Goal: Task Accomplishment & Management: Complete application form

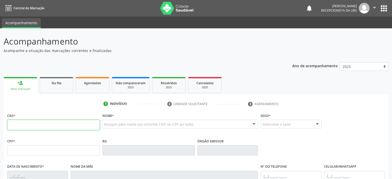
click at [35, 124] on input "text" at bounding box center [53, 125] width 93 height 10
click at [25, 126] on input "text" at bounding box center [53, 125] width 93 height 10
type input "706 4046 9524 3687"
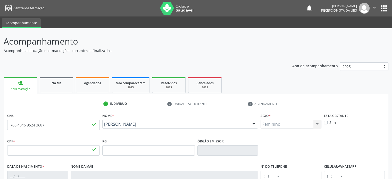
type input "902.810.125-04"
type input "[DATE]"
type input "[PERSON_NAME]"
type input "[PHONE_NUMBER]"
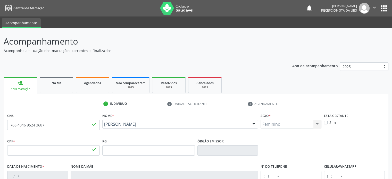
type input "95"
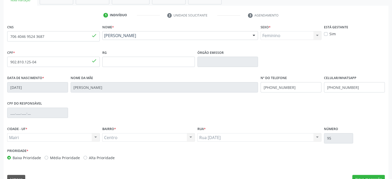
scroll to position [100, 0]
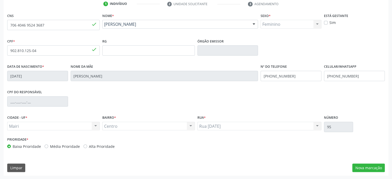
click at [59, 144] on label "Média Prioridade" at bounding box center [65, 146] width 30 height 5
click at [48, 144] on input "Média Prioridade" at bounding box center [47, 146] width 4 height 5
radio input "true"
click at [375, 165] on button "Nova marcação" at bounding box center [368, 168] width 32 height 9
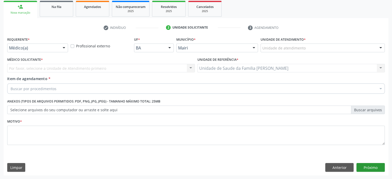
scroll to position [76, 0]
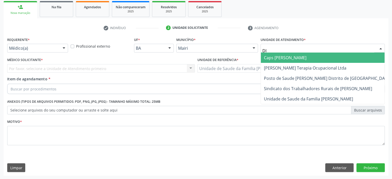
type input "DIL"
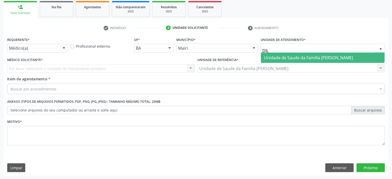
click at [297, 58] on span "Unidade de Saude da Familia [PERSON_NAME]" at bounding box center [308, 58] width 89 height 6
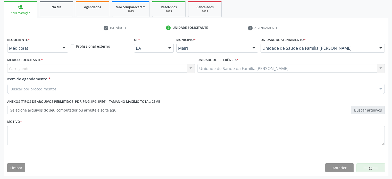
click at [22, 68] on div "Carregando... Nenhum resultado encontrado para: " " Não há nenhuma opção para s…" at bounding box center [101, 68] width 188 height 9
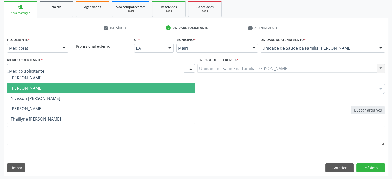
click at [25, 87] on span "[PERSON_NAME]" at bounding box center [27, 88] width 32 height 6
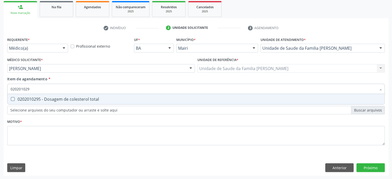
type input "0202010295"
click at [38, 100] on div "0202010295 - Dosagem de colesterol total" at bounding box center [196, 99] width 371 height 4
checkbox total "true"
type input "02020102"
checkbox total "false"
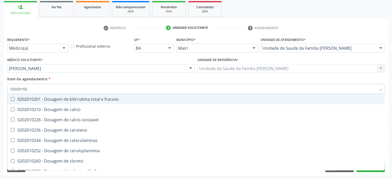
type input "0202010"
checkbox total "false"
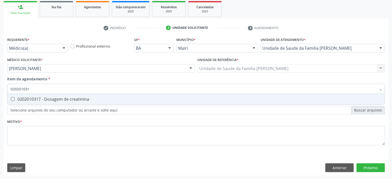
type input "0202010317"
click at [38, 100] on div "0202010317 - Dosagem de creatinina" at bounding box center [196, 99] width 371 height 4
checkbox creatinina "true"
type input "02020103"
checkbox creatinina "false"
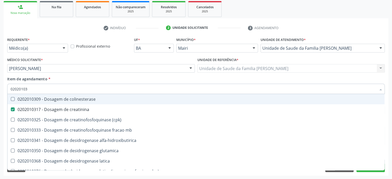
type input "0202010"
checkbox creatinina "false"
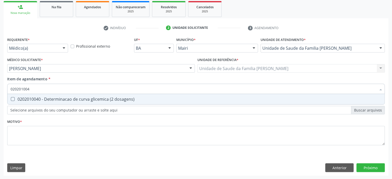
type input "0202010040"
click at [38, 100] on div "0202010040 - Determinacao de curva glicemica (2 dosagens)" at bounding box center [196, 99] width 371 height 4
checkbox dosagens\) "true"
type input "02020100"
checkbox dosagens\) "false"
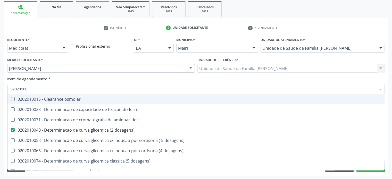
type input "0202010"
checkbox dosagens\) "false"
checkbox dosagens\) "true"
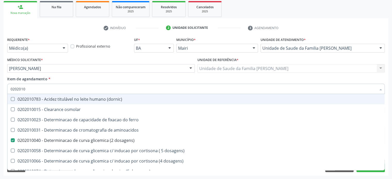
type input "02020106"
checkbox dosagens\) "false"
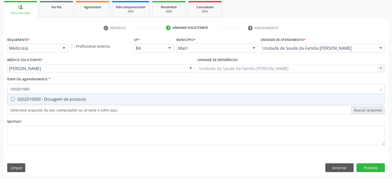
type input "0202010600"
click at [38, 100] on div "0202010600 - Dosagem de potassio" at bounding box center [196, 99] width 371 height 4
checkbox potassio "true"
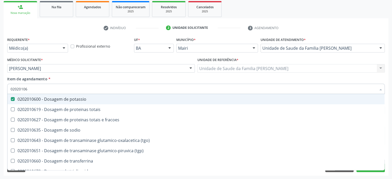
type input "020201067"
checkbox potassio "false"
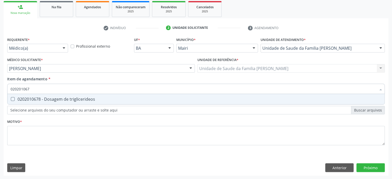
type input "0202010678"
click at [38, 100] on div "0202010678 - Dosagem de triglicerideos" at bounding box center [196, 99] width 371 height 4
checkbox triglicerideos "true"
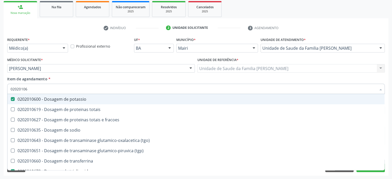
type input "0202010"
checkbox potassio "false"
checkbox \(tgo\) "true"
checkbox triglicerideos "false"
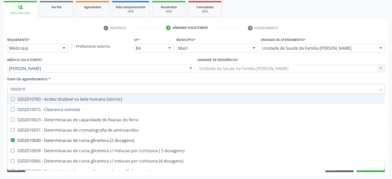
type input "020201"
checkbox total "false"
checkbox creatinina "false"
checkbox latica "true"
checkbox ferritina "true"
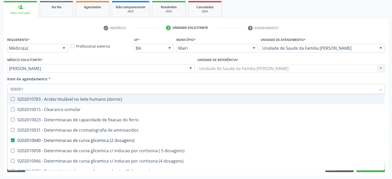
checkbox potassio "false"
checkbox triglicerideos "false"
checkbox ureia "true"
type input "02020"
checkbox dosagens\) "false"
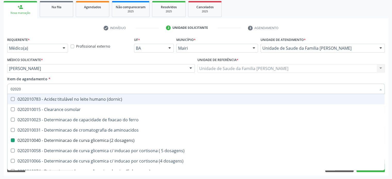
checkbox total "false"
checkbox creatinina "false"
checkbox alfa-hidroxibutirica "true"
checkbox potassio "false"
checkbox triglicerideos "false"
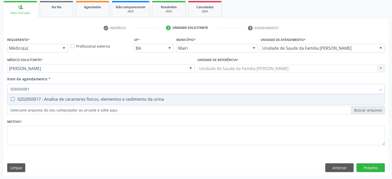
type input "0202050017"
click at [38, 100] on div "0202050017 - Analise de caracteres fisicos, elementos e sedimento da urina" at bounding box center [196, 99] width 371 height 4
checkbox urina "true"
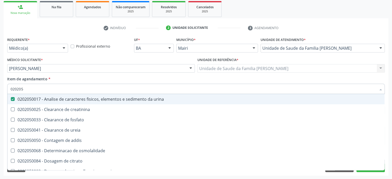
type input "02020"
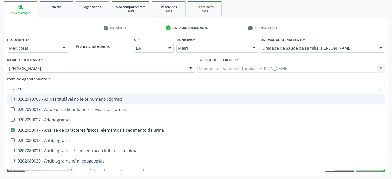
checkbox \(dornic\) "false"
checkbox urina "true"
type input "020201"
checkbox urina "false"
checkbox Antibiograma "true"
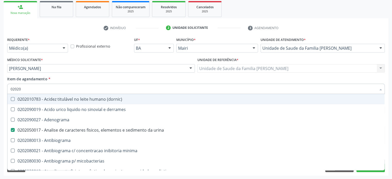
checkbox htlv-1 "true"
checkbox \(ch50\) "true"
checkbox dosagens\) "false"
checkbox d "true"
checkbox mandelico "true"
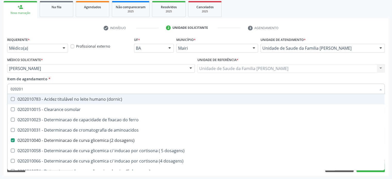
type input "0202010"
checkbox ionizavel "true"
checkbox catecolaminas "true"
checkbox total "false"
checkbox creatinina "false"
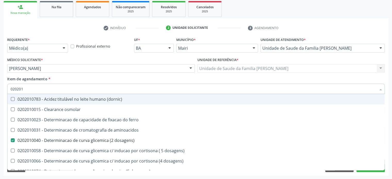
checkbox hidroxiprolina "true"
checkbox piruvato "true"
checkbox potassio "false"
type input "02020104"
checkbox dosagens\) "false"
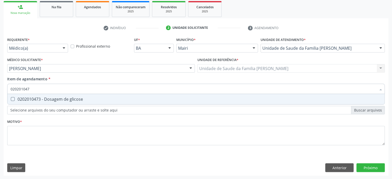
type input "0202010473"
click at [38, 100] on div "0202010473 - Dosagem de glicose" at bounding box center [196, 99] width 371 height 4
checkbox glicose "true"
type input "02020104"
checkbox glicose "false"
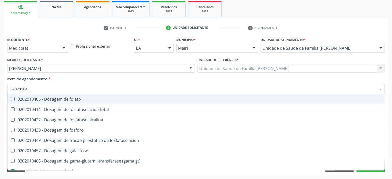
type input "0202010"
checkbox acida "true"
checkbox glicose "false"
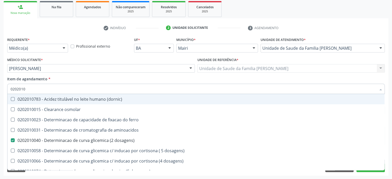
type input "02020102"
checkbox dosagens\) "false"
checkbox ivy "true"
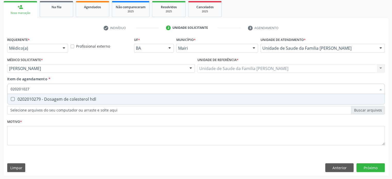
type input "0202010279"
click at [38, 100] on div "0202010279 - Dosagem de colesterol hdl" at bounding box center [196, 99] width 371 height 4
checkbox hdl "true"
type input "02020102"
checkbox hdl "false"
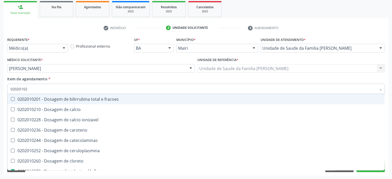
type input "0202010"
checkbox catecolaminas "true"
checkbox hdl "false"
checkbox total "false"
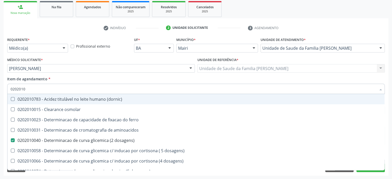
type input "02020105"
checkbox dosagens\) "false"
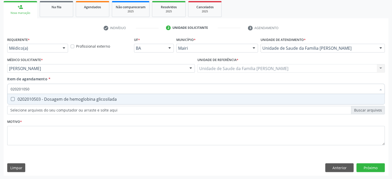
type input "0202010503"
click at [38, 100] on div "0202010503 - Dosagem de hemoglobina glicosilada" at bounding box center [196, 99] width 371 height 4
checkbox glicosilada "true"
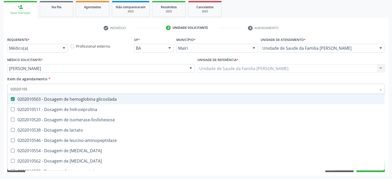
type input "0202010"
checkbox glicosilada "false"
checkbox leucino-aminopeptidase "true"
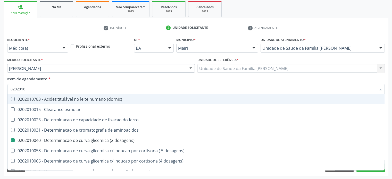
type input "02020102"
checkbox dosagens\) "false"
checkbox dosagens\) "true"
checkbox ivy "true"
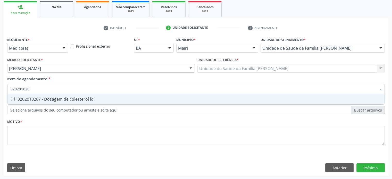
type input "0202010287"
click at [38, 100] on div "0202010287 - Dosagem de colesterol ldl" at bounding box center [196, 99] width 371 height 4
checkbox ldl "true"
type input "02020102"
checkbox ldl "false"
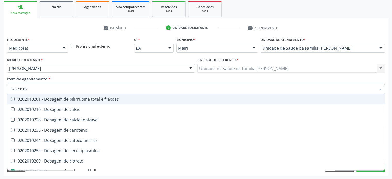
type input "0202010"
checkbox catecolaminas "true"
checkbox hdl "false"
checkbox ldl "false"
checkbox total "false"
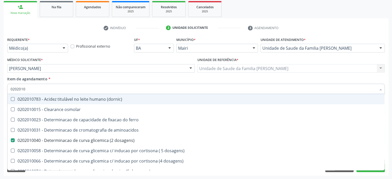
type input "02020103"
checkbox osmolar "true"
checkbox dosagens\) "false"
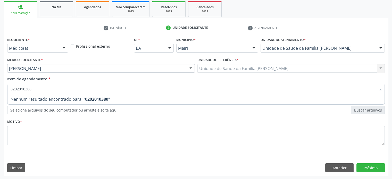
click at [38, 100] on span "Nenhum resultado encontrado para: " 0202010380 "" at bounding box center [195, 99] width 377 height 10
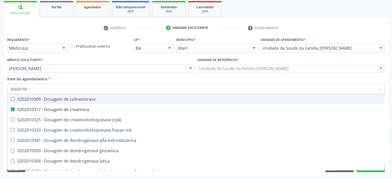
type input "0202010"
checkbox creatinina "false"
checkbox alfa-hidroxibutirica "true"
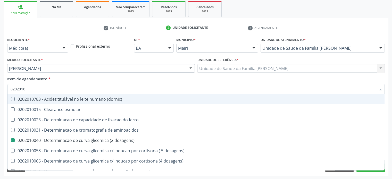
type input "020201"
checkbox hdl "false"
checkbox ldl "false"
checkbox total "false"
checkbox creatinina "false"
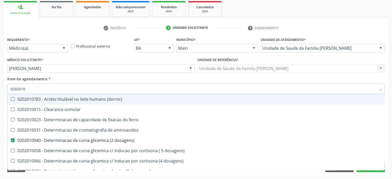
checkbox alfa-hidroxibutirica "true"
checkbox glutamica "true"
checkbox latica "true"
checkbox ferritina "true"
checkbox glicose "false"
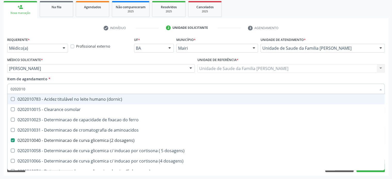
checkbox glicosilada "false"
checkbox magnesio "true"
checkbox porfirinas "true"
checkbox potassio "false"
checkbox triglicerideos "false"
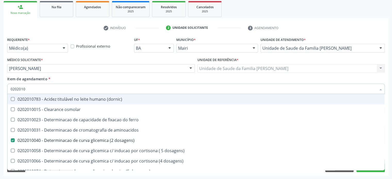
checkbox ureia "true"
type input "02020"
checkbox aminoacidos "true"
checkbox dosagens\) "false"
checkbox hdl "false"
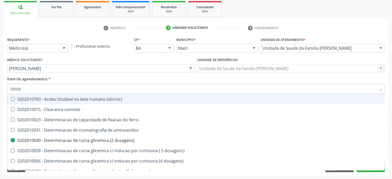
checkbox ldl "false"
checkbox total "false"
checkbox creatinina "false"
checkbox alfa-hidroxibutirica "true"
checkbox glicose "false"
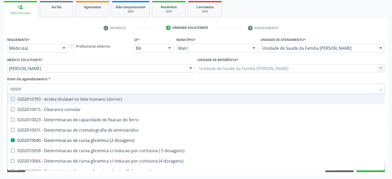
checkbox glicosilada "false"
checkbox potassio "false"
checkbox triglicerideos "false"
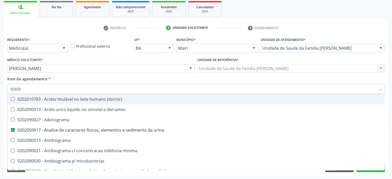
type input "0202"
checkbox dosagens\) "false"
checkbox sulfo-hemoglobina "true"
checkbox hdl "false"
checkbox ldl "false"
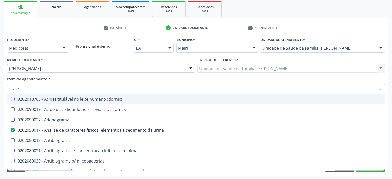
checkbox total "false"
checkbox creatinina "false"
checkbox latica "true"
checkbox fracionadas\) "true"
checkbox digitoxina\) "true"
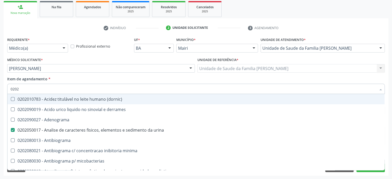
checkbox estrona "true"
checkbox glicose "false"
checkbox glicosilada "false"
checkbox \(ige\) "true"
checkbox magnesio "true"
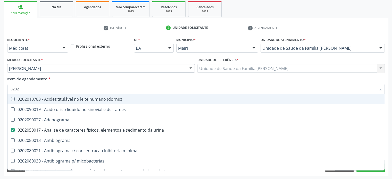
checkbox potassio "false"
checkbox livre "true"
checkbox triglicerideos "false"
checkbox celulas "true"
type input "02020"
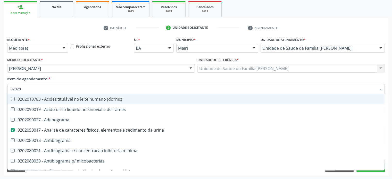
checkbox htlv-1 "true"
checkbox dosagens\) "false"
checkbox cadmio "true"
checkbox calcio "true"
checkbox ionizavel "true"
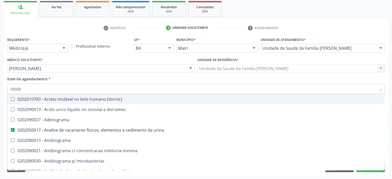
checkbox catecolaminas "true"
checkbox hdl "false"
checkbox ldl "false"
checkbox total "false"
checkbox creatinina "false"
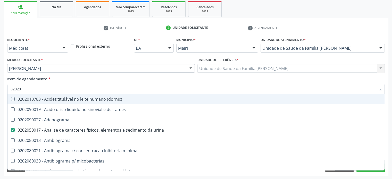
checkbox fenitoina "true"
checkbox esperma "true"
checkbox glicose "false"
checkbox glicosilada "false"
checkbox isomerase-fosfohexose "true"
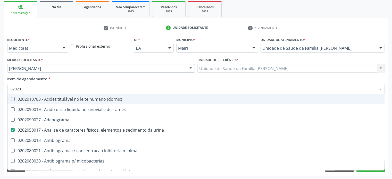
checkbox potassio "false"
checkbox quinidina "true"
checkbox triglicerideos "false"
type input "020202"
checkbox urina "false"
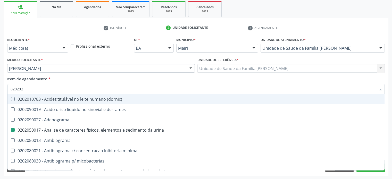
checkbox dosagens\) "false"
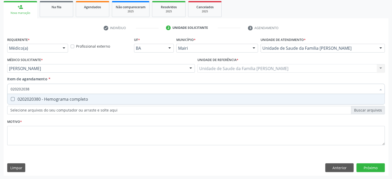
type input "0202020380"
click at [38, 100] on div "0202020380 - Hemograma completo" at bounding box center [196, 99] width 371 height 4
checkbox completo "true"
type input "02020203"
checkbox completo "false"
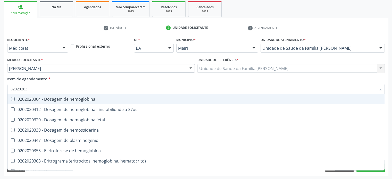
type input "0202020"
checkbox completo "false"
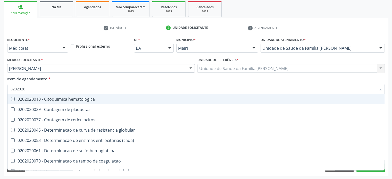
type input "020202"
checkbox completo "false"
checkbox Leucograma "true"
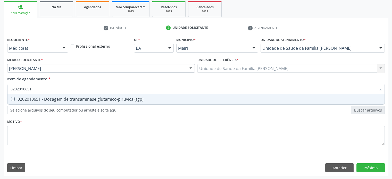
click at [38, 100] on div "0202010651 - Dosagem de transaminase glutamico-piruvica (tgp)" at bounding box center [196, 99] width 371 height 4
click at [38, 100] on div "0202010643 - Dosagem de transaminase glutamico-oxalacetica (tgo)" at bounding box center [196, 99] width 371 height 4
click at [38, 100] on div "0202010708 - Dosagem de vitamina b12" at bounding box center [196, 99] width 371 height 4
click at [38, 100] on div "0202010767 - Dosagem de 25 hidroxivitamina d" at bounding box center [196, 99] width 371 height 4
click at [38, 100] on div "0202020150 - Determinacao de velocidade de hemossedimentacao (vhs)" at bounding box center [196, 99] width 371 height 4
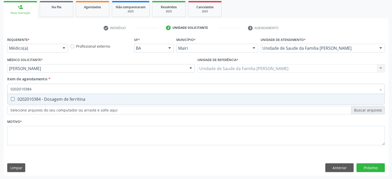
click at [38, 100] on div "0202010384 - Dosagem de ferritina" at bounding box center [196, 99] width 371 height 4
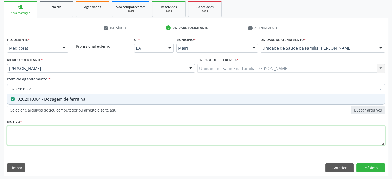
click at [22, 132] on div "Requerente * Médico(a) Médico(a) Enfermeiro(a) Paciente Nenhum resultado encont…" at bounding box center [196, 94] width 378 height 117
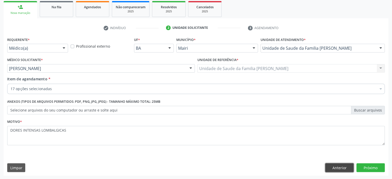
click at [341, 167] on button "Anterior" at bounding box center [339, 167] width 28 height 9
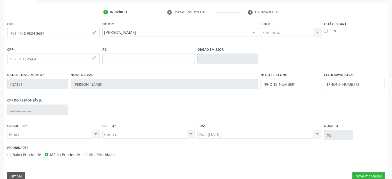
scroll to position [100, 0]
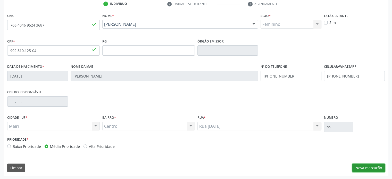
click at [364, 167] on button "Nova marcação" at bounding box center [368, 168] width 32 height 9
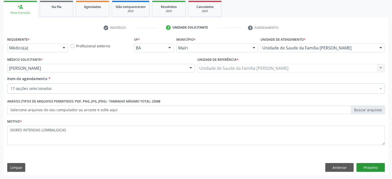
scroll to position [76, 0]
click at [365, 167] on button "Próximo" at bounding box center [371, 167] width 28 height 9
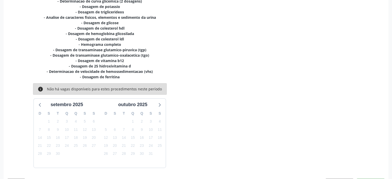
scroll to position [146, 0]
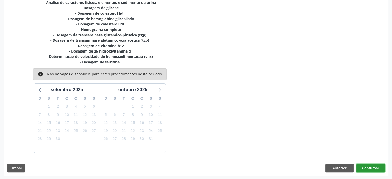
click at [369, 168] on button "Confirmar" at bounding box center [371, 168] width 28 height 9
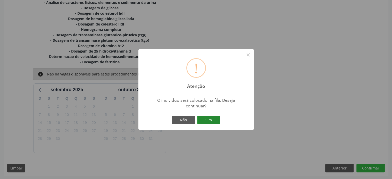
click at [210, 118] on button "Sim" at bounding box center [208, 120] width 23 height 9
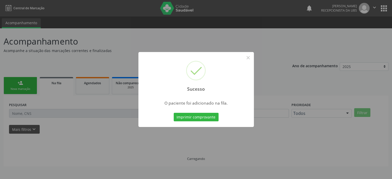
scroll to position [0, 0]
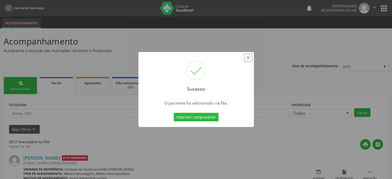
click at [249, 57] on button "×" at bounding box center [248, 57] width 9 height 9
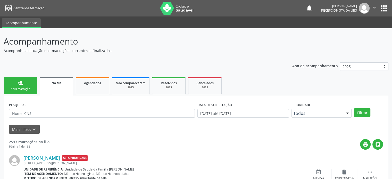
drag, startPoint x: 4, startPoint y: 41, endPoint x: 110, endPoint y: 51, distance: 106.4
click at [110, 51] on div "Acompanhamento Acompanhe a situação das marcações correntes e finalizadas" at bounding box center [138, 44] width 269 height 18
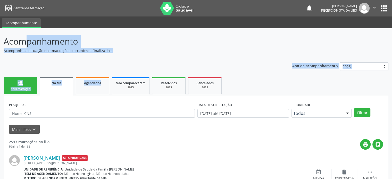
drag, startPoint x: 3, startPoint y: 41, endPoint x: 114, endPoint y: 56, distance: 111.9
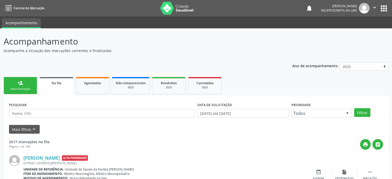
drag, startPoint x: 4, startPoint y: 40, endPoint x: 121, endPoint y: 50, distance: 117.8
click at [121, 50] on div "Acompanhamento Acompanhe a situação das marcações correntes e finalizadas" at bounding box center [138, 44] width 269 height 18
click at [121, 50] on p "Acompanhe a situação das marcações correntes e finalizadas" at bounding box center [138, 50] width 269 height 5
drag, startPoint x: 112, startPoint y: 49, endPoint x: 4, endPoint y: 45, distance: 108.4
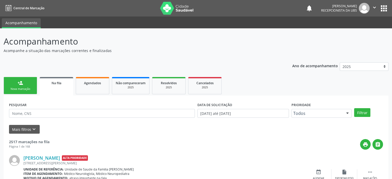
click at [4, 45] on div "Acompanhamento Acompanhe a situação das marcações correntes e finalizadas" at bounding box center [138, 44] width 269 height 18
click at [132, 52] on p "Acompanhe a situação das marcações correntes e finalizadas" at bounding box center [138, 50] width 269 height 5
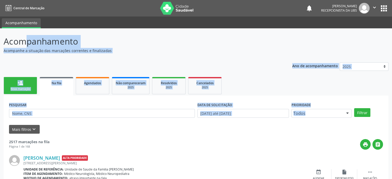
drag, startPoint x: 4, startPoint y: 42, endPoint x: 337, endPoint y: 117, distance: 341.4
click at [312, 90] on ul "person_add Nova marcação Na fila Agendados Não compareceram 2025 Resolvidos 202…" at bounding box center [196, 86] width 385 height 20
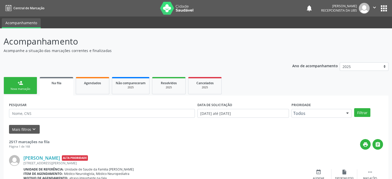
drag, startPoint x: 4, startPoint y: 42, endPoint x: 2, endPoint y: 40, distance: 2.8
drag, startPoint x: 110, startPoint y: 50, endPoint x: 3, endPoint y: 42, distance: 106.8
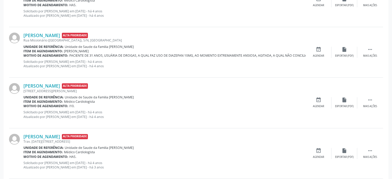
scroll to position [752, 0]
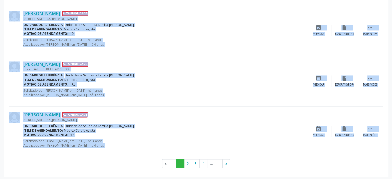
drag, startPoint x: 5, startPoint y: 40, endPoint x: 142, endPoint y: 168, distance: 187.9
click at [149, 124] on div "Unidade de referência: Unidade de Saude da Familia [PERSON_NAME]" at bounding box center [164, 126] width 282 height 4
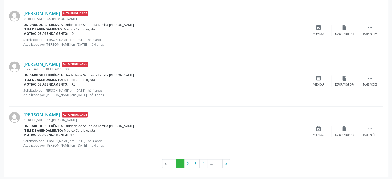
click at [172, 124] on div "Unidade de referência: Unidade de Saude da Familia [PERSON_NAME]" at bounding box center [164, 126] width 282 height 4
drag, startPoint x: 22, startPoint y: 13, endPoint x: 385, endPoint y: 141, distance: 385.0
click at [273, 135] on div "Motivo de agendamento: I49." at bounding box center [164, 135] width 282 height 4
drag, startPoint x: 381, startPoint y: 134, endPoint x: 64, endPoint y: 57, distance: 326.1
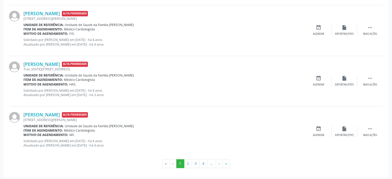
click at [183, 140] on p "Solicitado por [PERSON_NAME] em 0[DATE] - há 4 anos Atualizado por [PERSON_NAME…" at bounding box center [164, 143] width 282 height 9
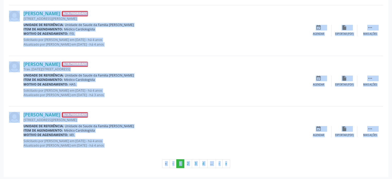
drag, startPoint x: 22, startPoint y: 38, endPoint x: 350, endPoint y: 136, distance: 342.0
click at [140, 85] on div "Motivo de agendamento: HAS." at bounding box center [164, 84] width 282 height 4
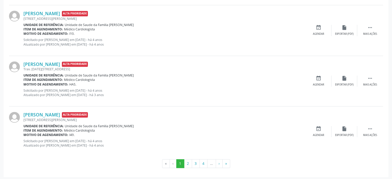
click at [23, 113] on div at bounding box center [16, 131] width 14 height 39
drag, startPoint x: 23, startPoint y: 62, endPoint x: 140, endPoint y: 143, distance: 142.6
click at [199, 67] on div "Trav. [DATE][STREET_ADDRESS]" at bounding box center [164, 69] width 282 height 4
click at [243, 148] on div "[PERSON_NAME] Alta Prioridade [STREET_ADDRESS][PERSON_NAME] Unidade de referênc…" at bounding box center [164, 131] width 282 height 39
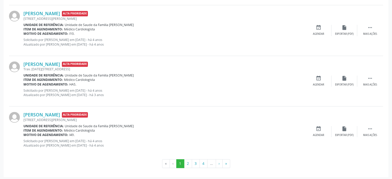
drag, startPoint x: 23, startPoint y: 62, endPoint x: 371, endPoint y: 142, distance: 357.5
click at [369, 145] on div "[PERSON_NAME] Alta Prioridade [STREET_ADDRESS][PERSON_NAME] Unidade de referênc…" at bounding box center [196, 131] width 374 height 50
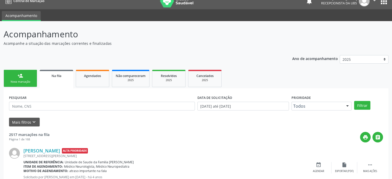
scroll to position [0, 0]
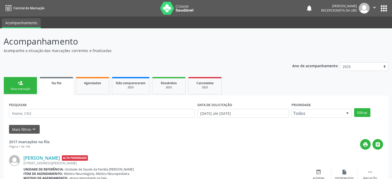
drag, startPoint x: 383, startPoint y: 135, endPoint x: 16, endPoint y: 150, distance: 367.2
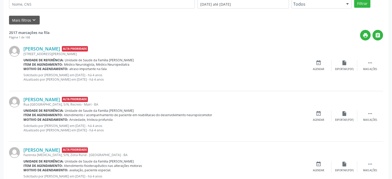
scroll to position [129, 0]
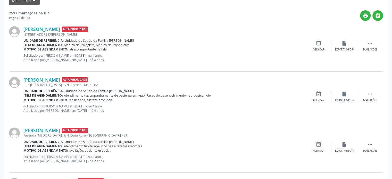
click at [244, 51] on div "Motivo de agendamento: atraso importante na fala" at bounding box center [164, 49] width 282 height 4
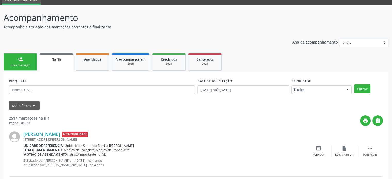
scroll to position [0, 0]
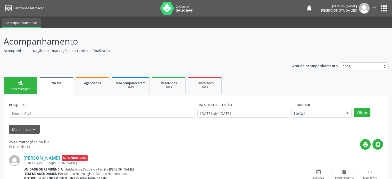
drag, startPoint x: 3, startPoint y: 41, endPoint x: 222, endPoint y: 173, distance: 255.8
click at [206, 151] on div "[PERSON_NAME] Alta Prioridade [STREET_ADDRESS][PERSON_NAME] Unidade de referênc…" at bounding box center [196, 175] width 374 height 51
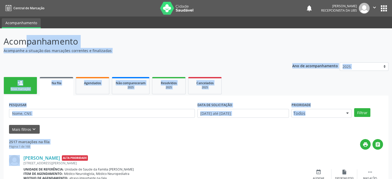
drag, startPoint x: 4, startPoint y: 42, endPoint x: 189, endPoint y: 137, distance: 208.2
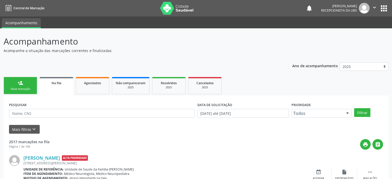
drag, startPoint x: 113, startPoint y: 51, endPoint x: 0, endPoint y: 45, distance: 113.4
click at [104, 40] on p "Acompanhamento" at bounding box center [138, 41] width 269 height 13
drag, startPoint x: 5, startPoint y: 40, endPoint x: 108, endPoint y: 52, distance: 103.5
click at [108, 52] on div "Acompanhamento Acompanhe a situação das marcações correntes e finalizadas" at bounding box center [138, 44] width 269 height 18
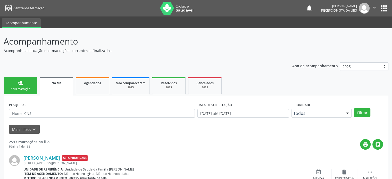
click at [120, 49] on p "Acompanhe a situação das marcações correntes e finalizadas" at bounding box center [138, 50] width 269 height 5
drag, startPoint x: 109, startPoint y: 50, endPoint x: 0, endPoint y: 46, distance: 108.9
click at [115, 48] on p "Acompanhe a situação das marcações correntes e finalizadas" at bounding box center [138, 50] width 269 height 5
drag, startPoint x: 4, startPoint y: 40, endPoint x: 123, endPoint y: 48, distance: 118.9
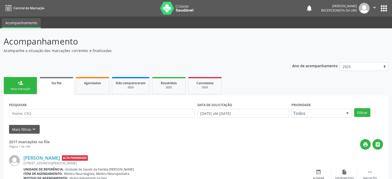
click at [123, 48] on div "Acompanhamento Acompanhe a situação das marcações correntes e finalizadas" at bounding box center [138, 44] width 269 height 18
click at [123, 49] on p "Acompanhe a situação das marcações correntes e finalizadas" at bounding box center [138, 50] width 269 height 5
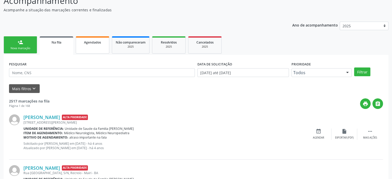
scroll to position [77, 0]
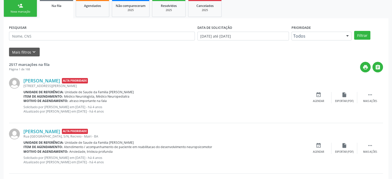
drag, startPoint x: 22, startPoint y: 80, endPoint x: 132, endPoint y: 114, distance: 114.9
click at [132, 114] on div "[PERSON_NAME] Alta Prioridade [STREET_ADDRESS][PERSON_NAME] Unidade de referênc…" at bounding box center [196, 97] width 374 height 51
click at [158, 82] on div "[PERSON_NAME] Alta Prioridade" at bounding box center [164, 81] width 282 height 6
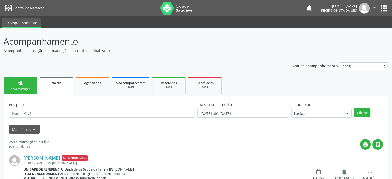
click at [375, 8] on icon "" at bounding box center [375, 8] width 6 height 6
click at [361, 34] on link "Sair" at bounding box center [362, 31] width 36 height 7
